Goal: Obtain resource: Download file/media

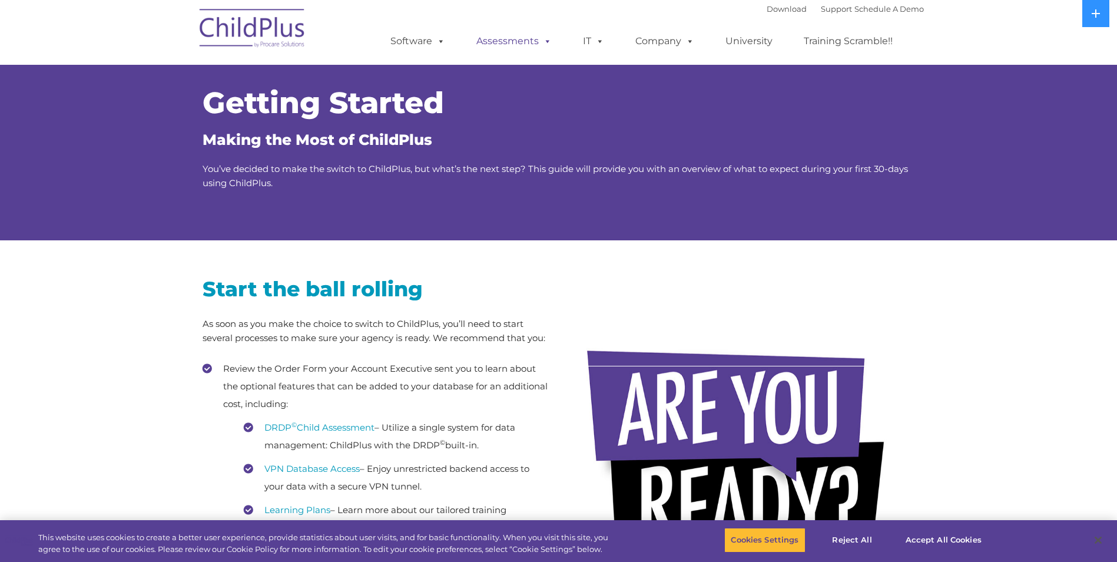
click at [507, 38] on link "Assessments" at bounding box center [513, 41] width 99 height 24
click at [433, 41] on span at bounding box center [438, 40] width 13 height 11
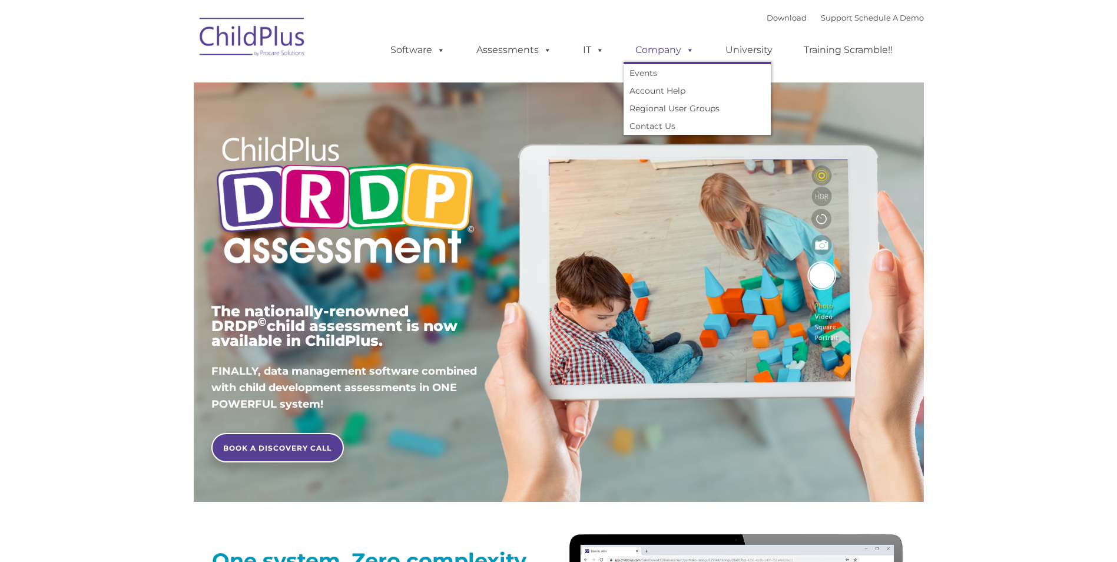
type input ""
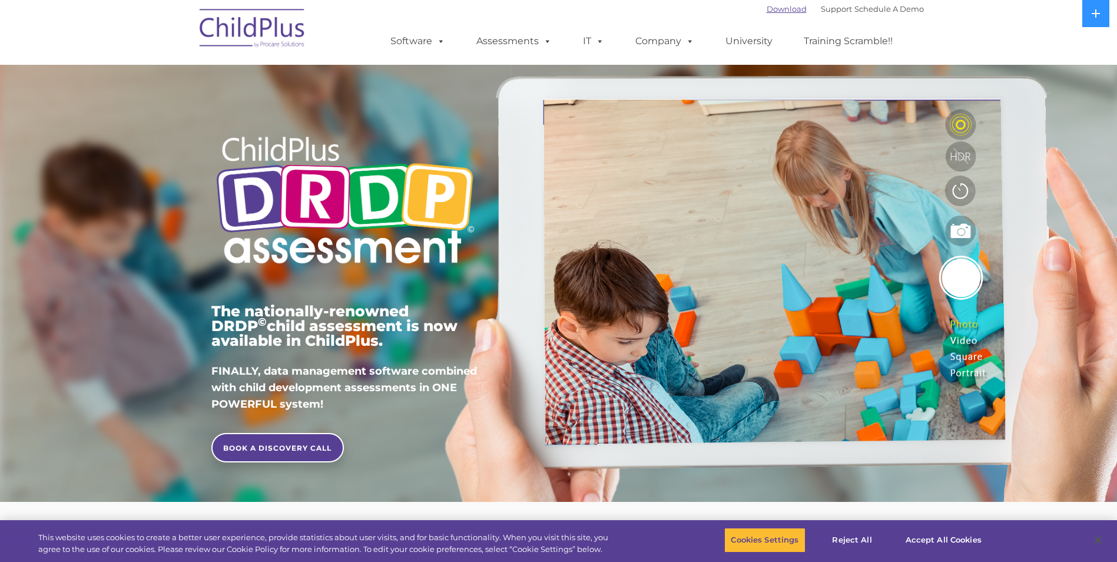
click at [766, 12] on link "Download" at bounding box center [786, 8] width 40 height 9
